Goal: Transaction & Acquisition: Purchase product/service

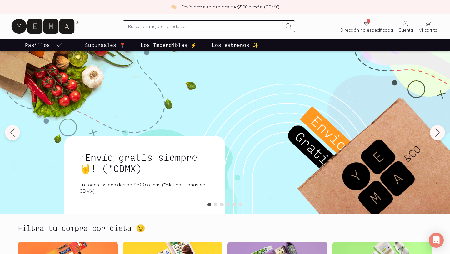
click at [163, 46] on p "Los Imperdibles ⚡️" at bounding box center [169, 45] width 56 height 8
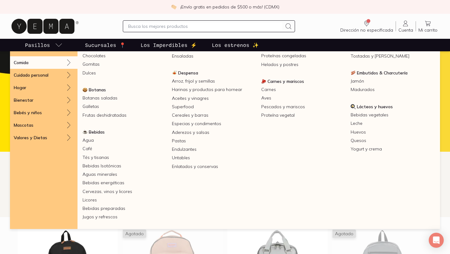
scroll to position [12, 0]
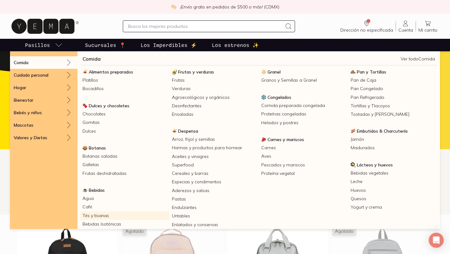
click at [104, 215] on link "Tés y tisanas" at bounding box center [124, 215] width 89 height 8
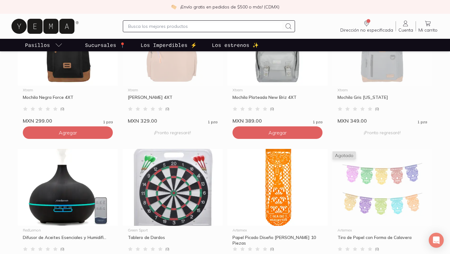
scroll to position [244, 0]
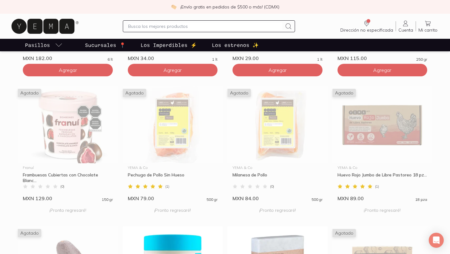
scroll to position [433, 0]
